Goal: Information Seeking & Learning: Learn about a topic

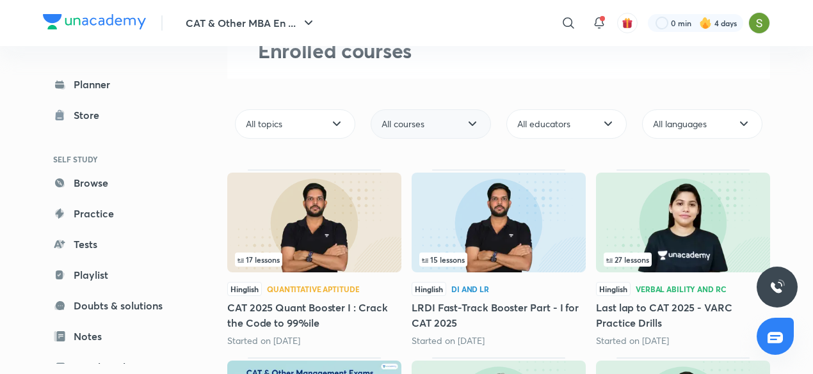
scroll to position [79, 0]
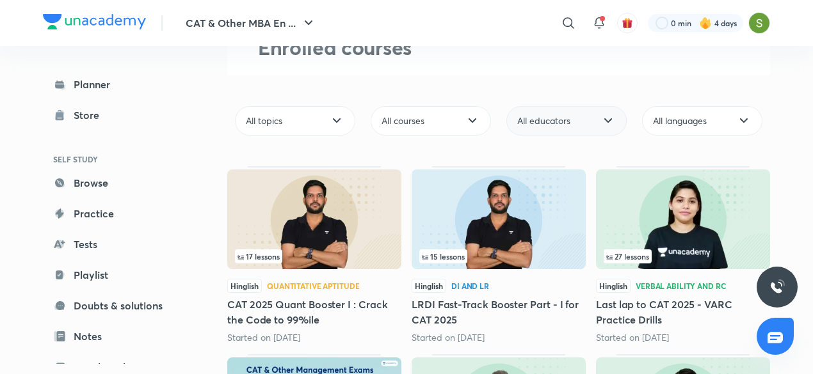
click at [584, 116] on div "All educators" at bounding box center [566, 120] width 120 height 29
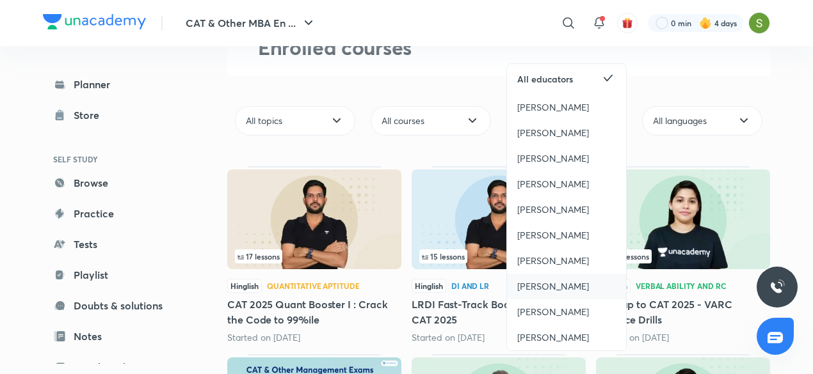
click at [548, 287] on span "[PERSON_NAME]" at bounding box center [553, 286] width 72 height 13
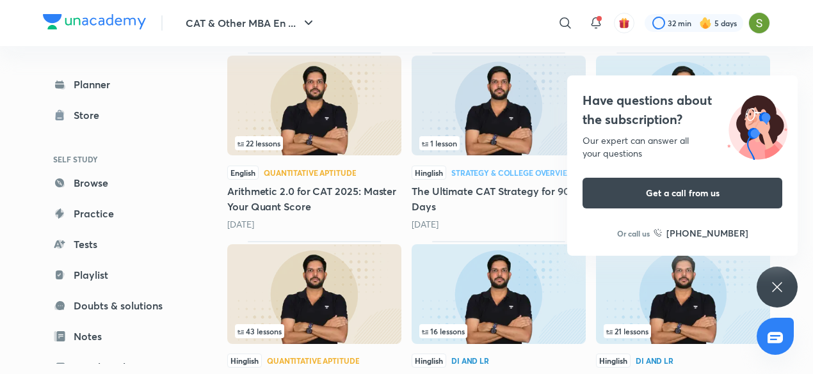
scroll to position [398, 0]
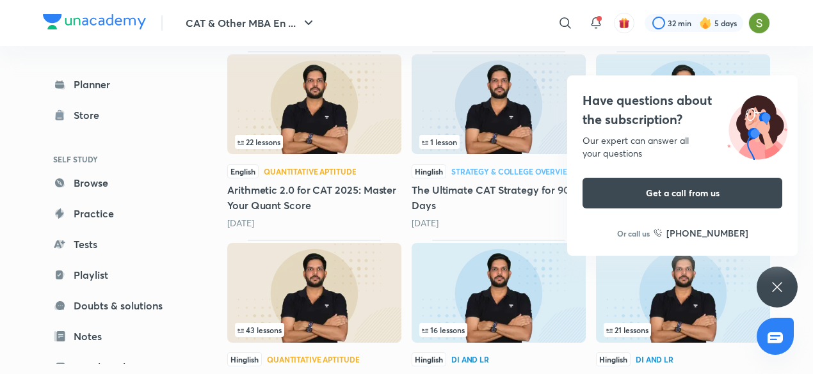
click at [324, 301] on img at bounding box center [314, 293] width 174 height 100
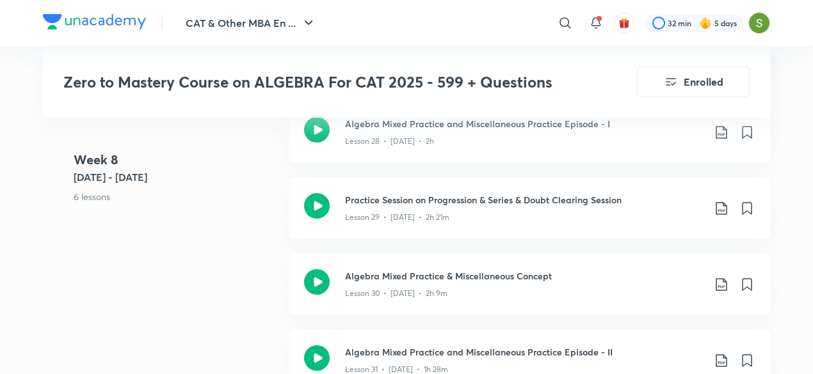
scroll to position [3488, 0]
